Goal: Information Seeking & Learning: Learn about a topic

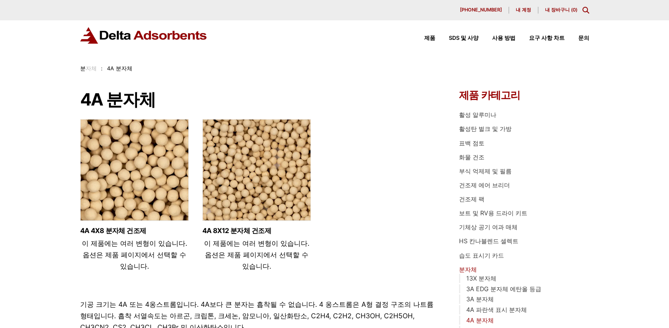
click at [354, 161] on ul "4A 4X8 분자체 건조제 이 제품에는 여러 변형이 있습니다. 옵션은 제품 페이지에서 선택할 수 있습니다. 4A 8X12 분자체 건조제 이 제…" at bounding box center [257, 198] width 354 height 159
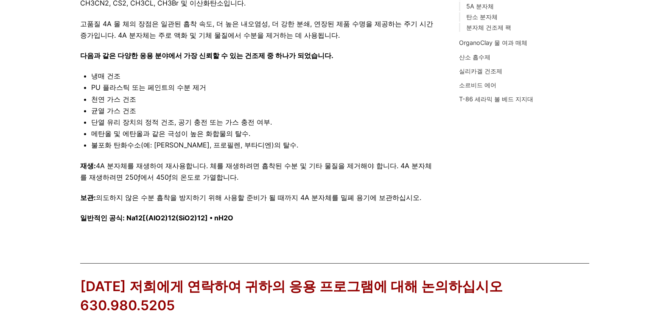
scroll to position [322, 0]
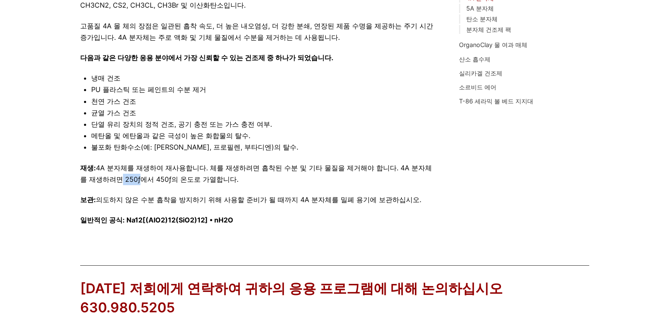
drag, startPoint x: 123, startPoint y: 181, endPoint x: 139, endPoint y: 182, distance: 16.2
click at [139, 182] on p "재생: 4A 분자체를 재생하여 재사용합니다. 체를 재생하려면 흡착된 수분 및 기타 물질을 제거해야 합니다. 4A 분자체를 재생하려면 250ƒ에…" at bounding box center [257, 173] width 354 height 23
copy p "250ƒ"
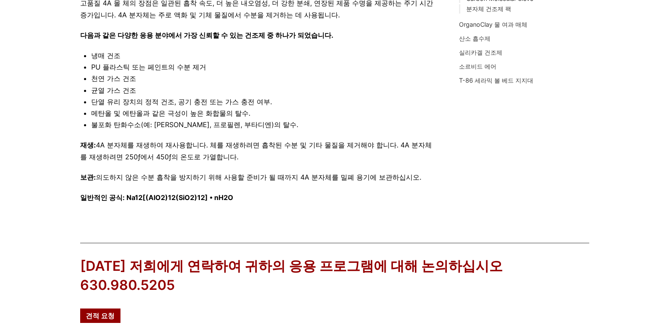
click at [390, 126] on li "불포화 탄화수소(예: [PERSON_NAME], 프로필렌, 부타디엔)의 탈수." at bounding box center [262, 124] width 343 height 11
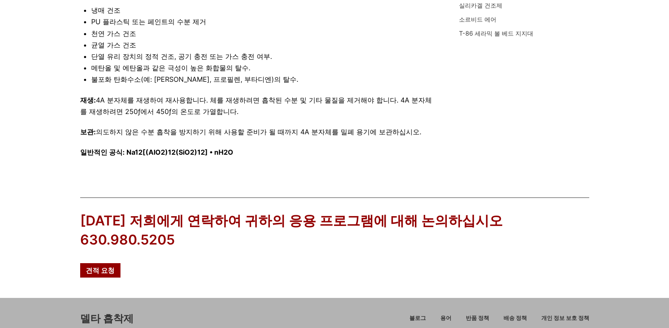
scroll to position [407, 0]
